Goal: Task Accomplishment & Management: Use online tool/utility

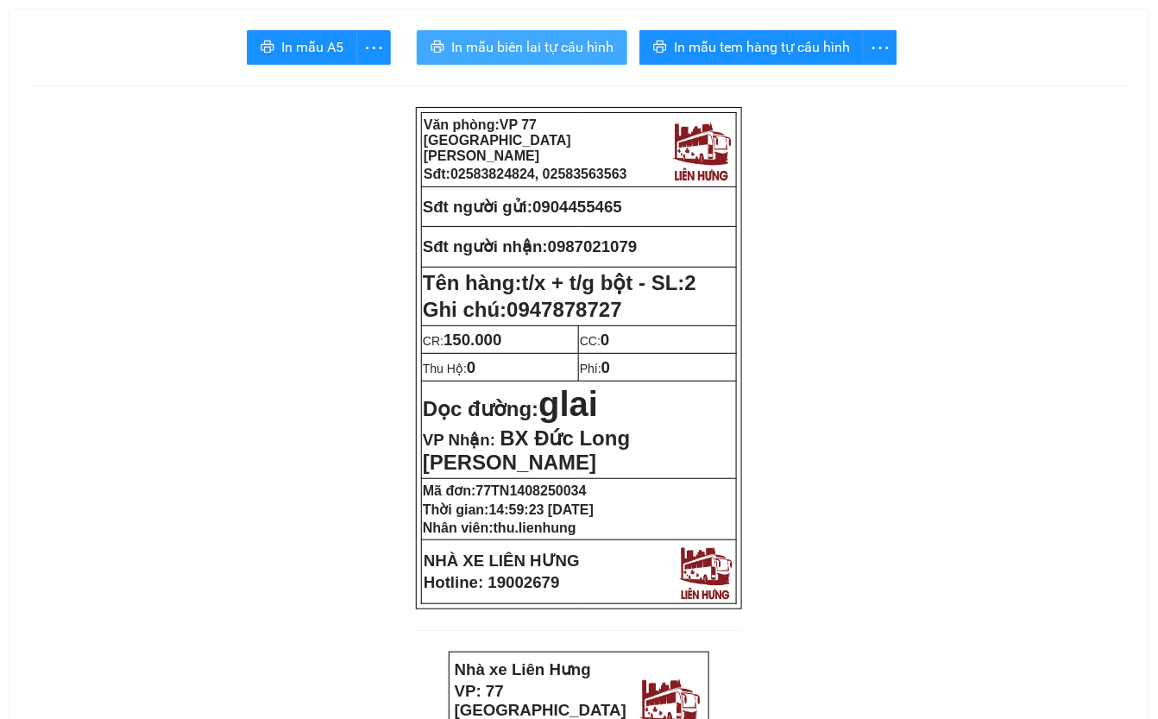
click at [526, 45] on span "In mẫu biên lai tự cấu hình" at bounding box center [532, 47] width 162 height 22
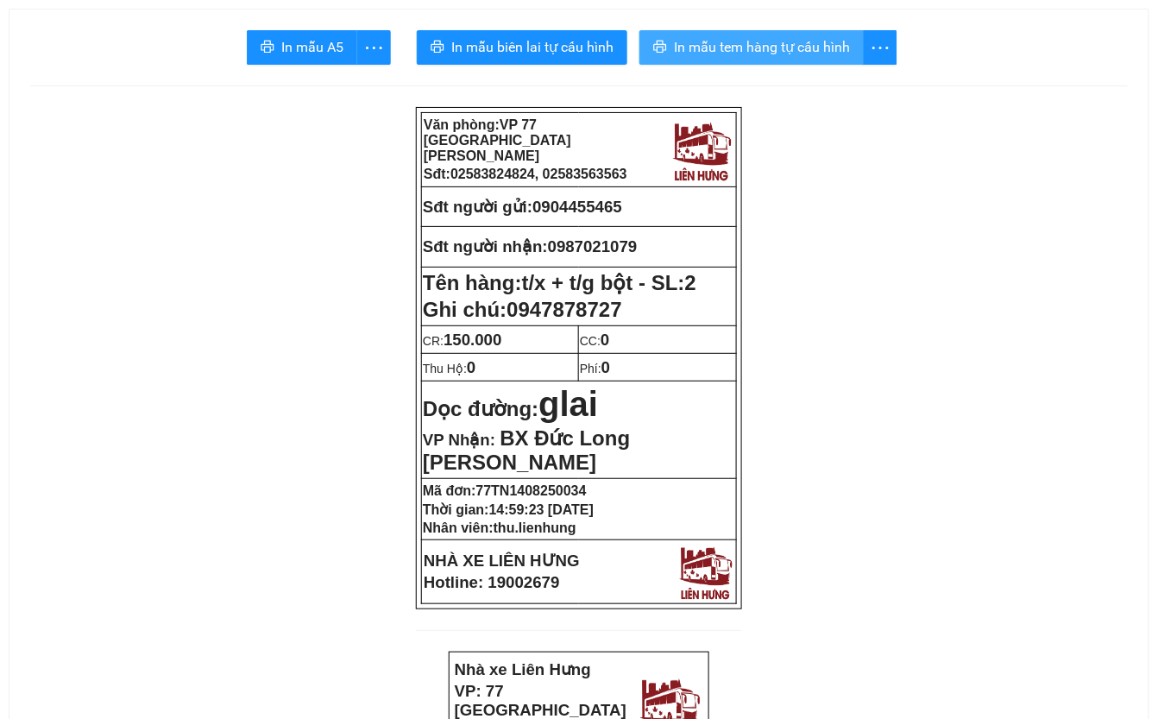
click at [788, 53] on span "In mẫu tem hàng tự cấu hình" at bounding box center [762, 47] width 176 height 22
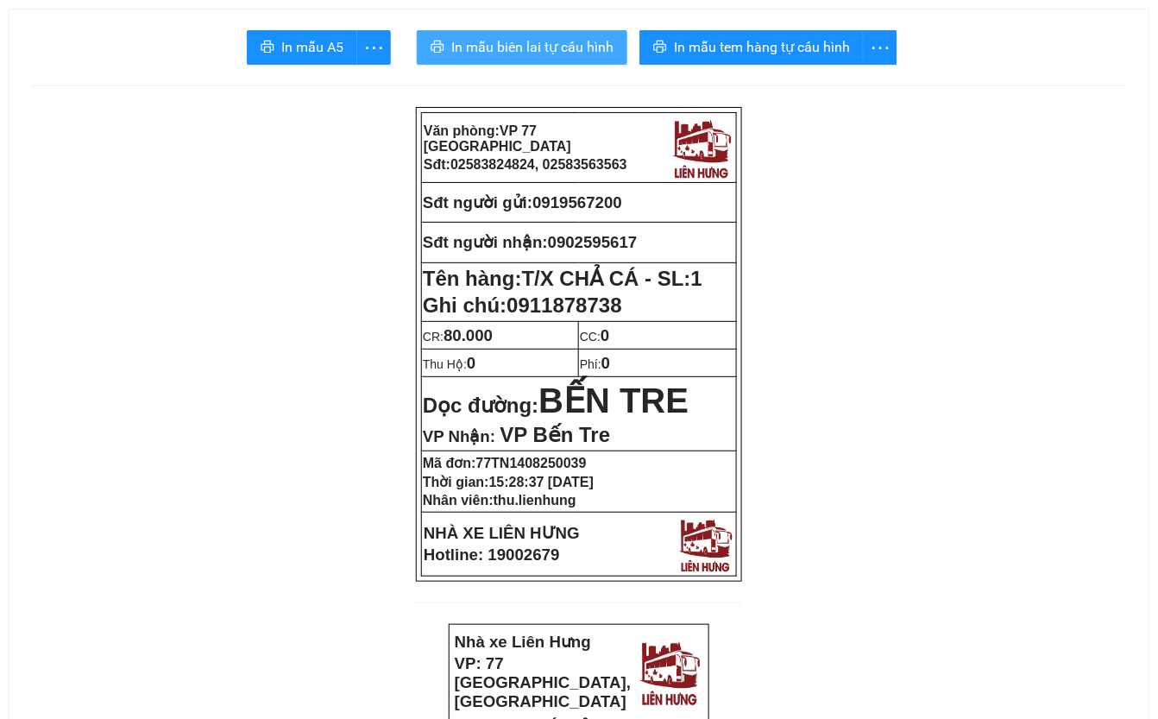
click at [529, 54] on span "In mẫu biên lai tự cấu hình" at bounding box center [532, 47] width 162 height 22
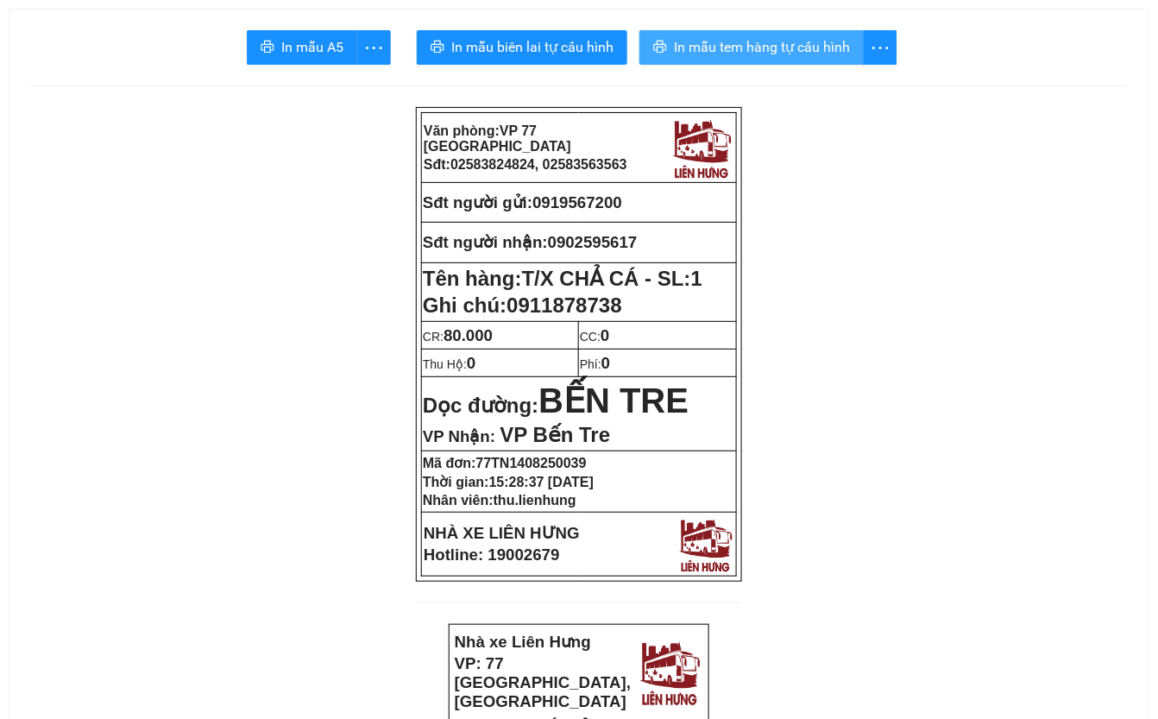
click at [768, 50] on span "In mẫu tem hàng tự cấu hình" at bounding box center [762, 47] width 176 height 22
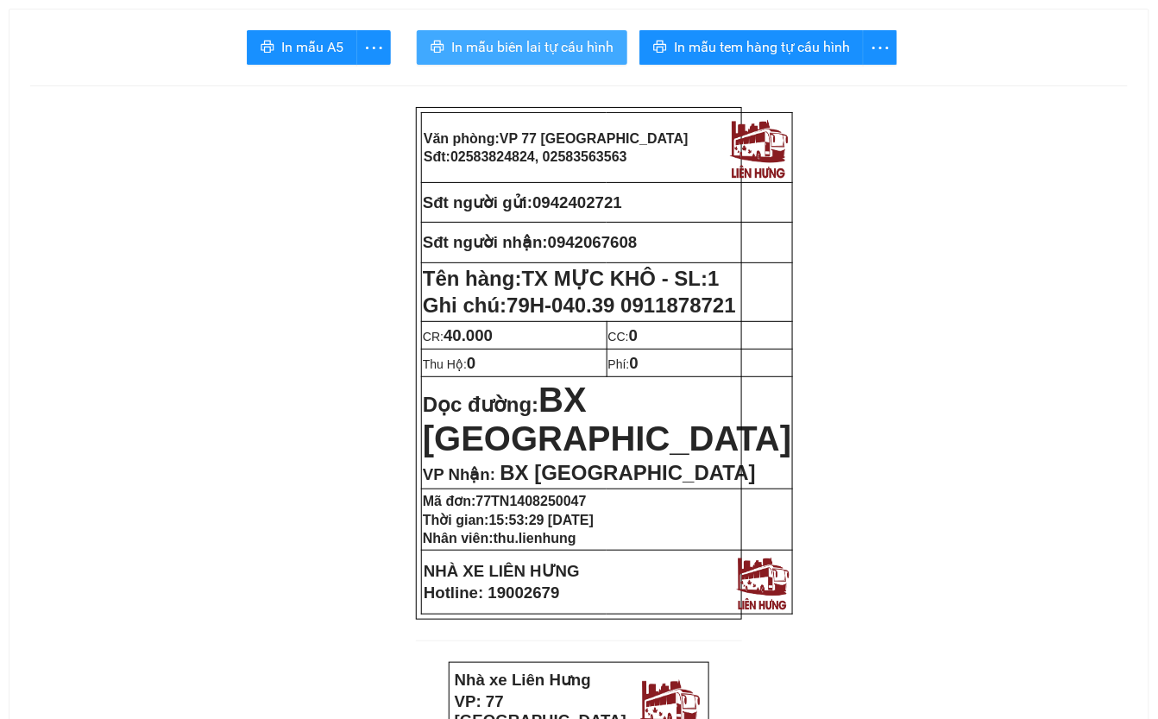
click at [515, 42] on span "In mẫu biên lai tự cấu hình" at bounding box center [532, 47] width 162 height 22
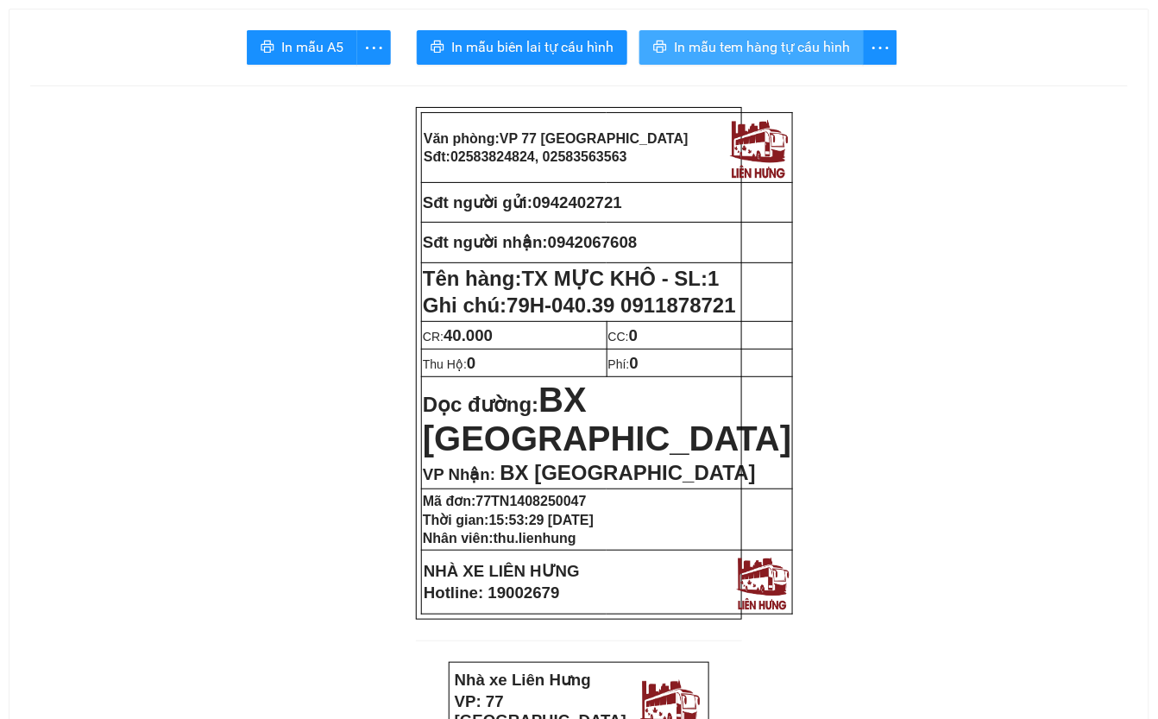
click at [773, 48] on span "In mẫu tem hàng tự cấu hình" at bounding box center [762, 47] width 176 height 22
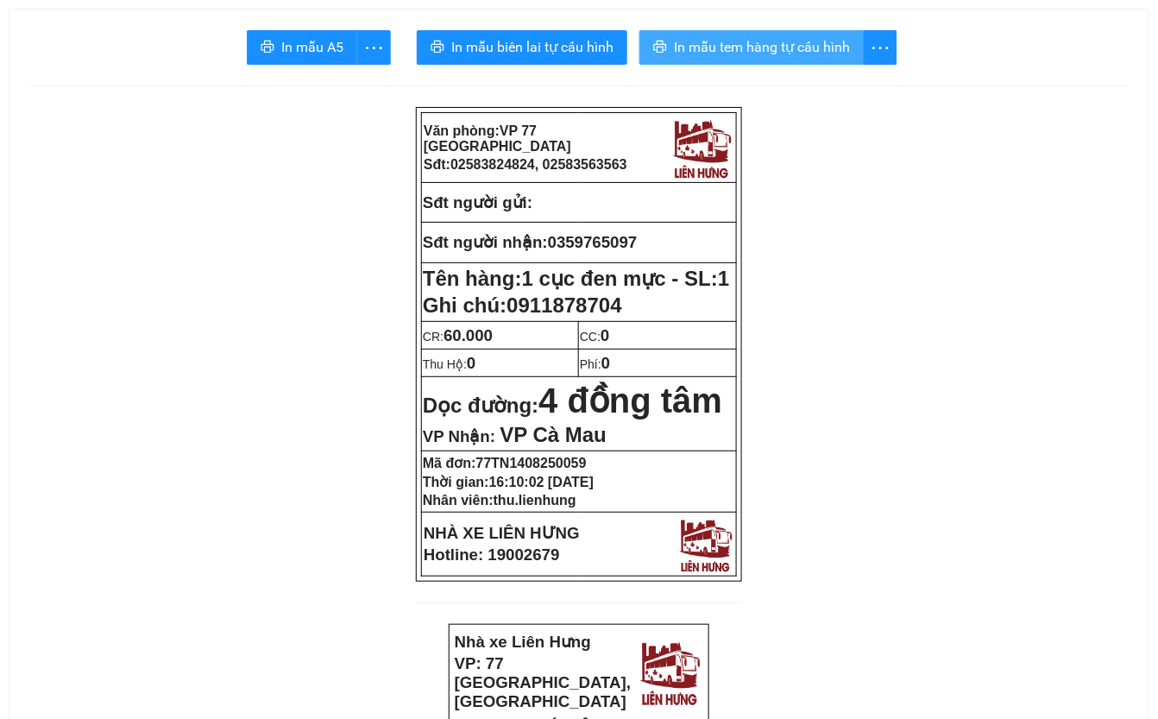
click at [794, 45] on span "In mẫu tem hàng tự cấu hình" at bounding box center [762, 47] width 176 height 22
